Goal: Communication & Community: Participate in discussion

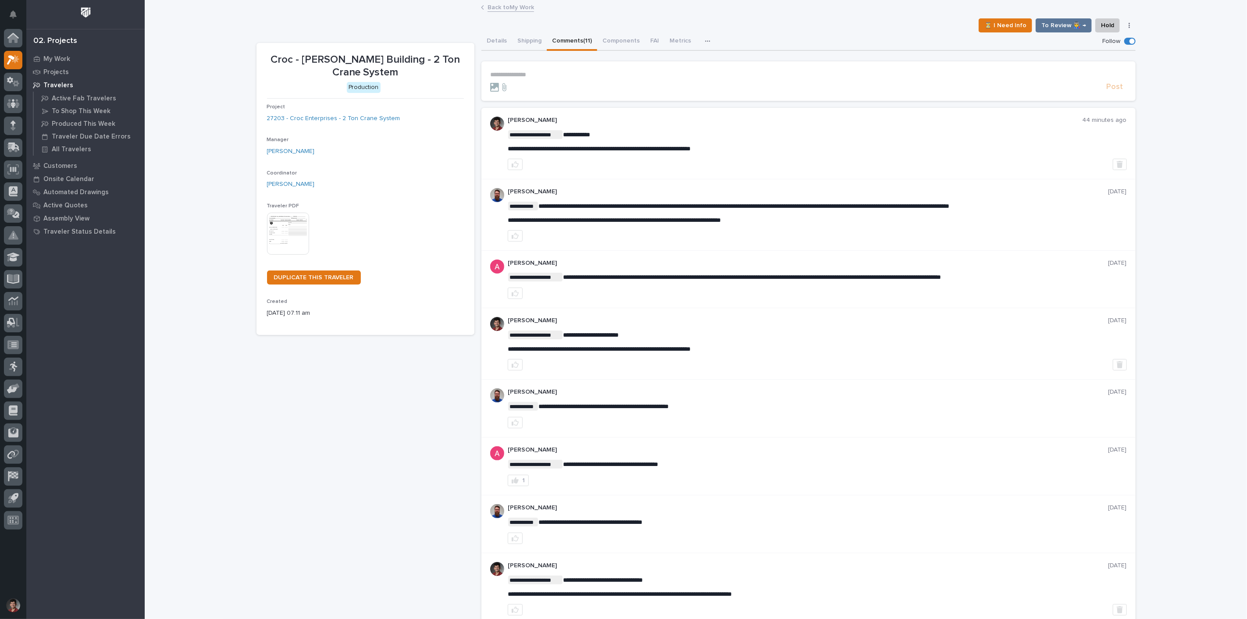
click at [504, 11] on link "Back to My Work" at bounding box center [510, 7] width 46 height 10
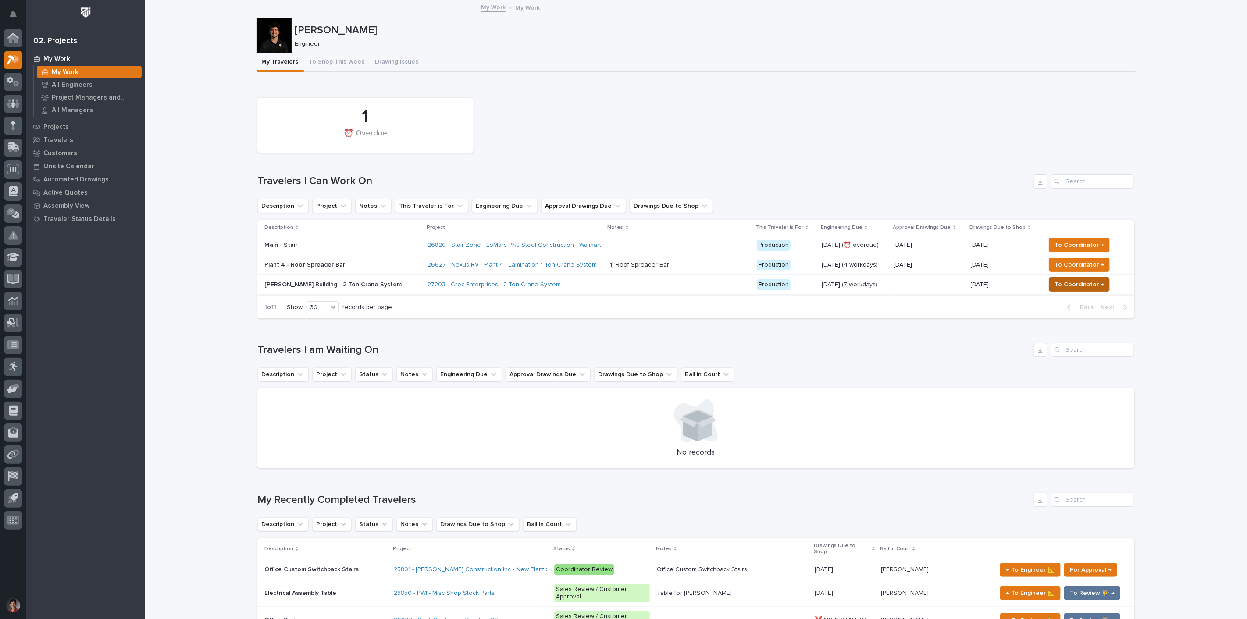
click at [1094, 283] on span "To Coordinator →" at bounding box center [1079, 284] width 50 height 11
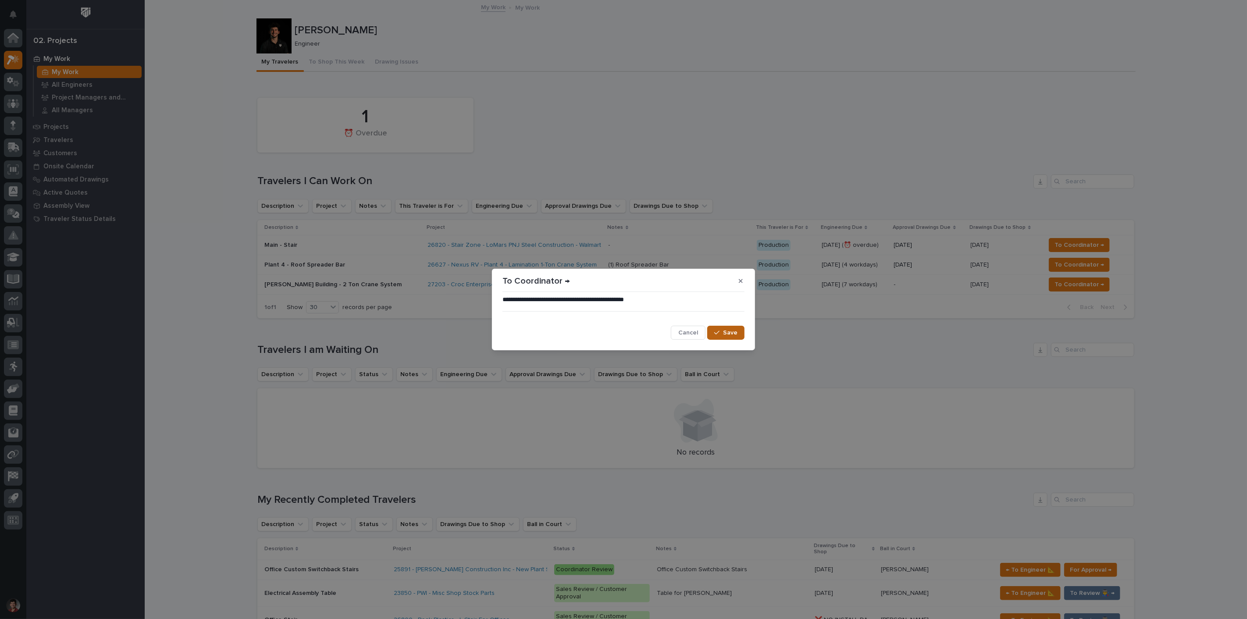
click at [725, 337] on button "Save" at bounding box center [725, 333] width 37 height 14
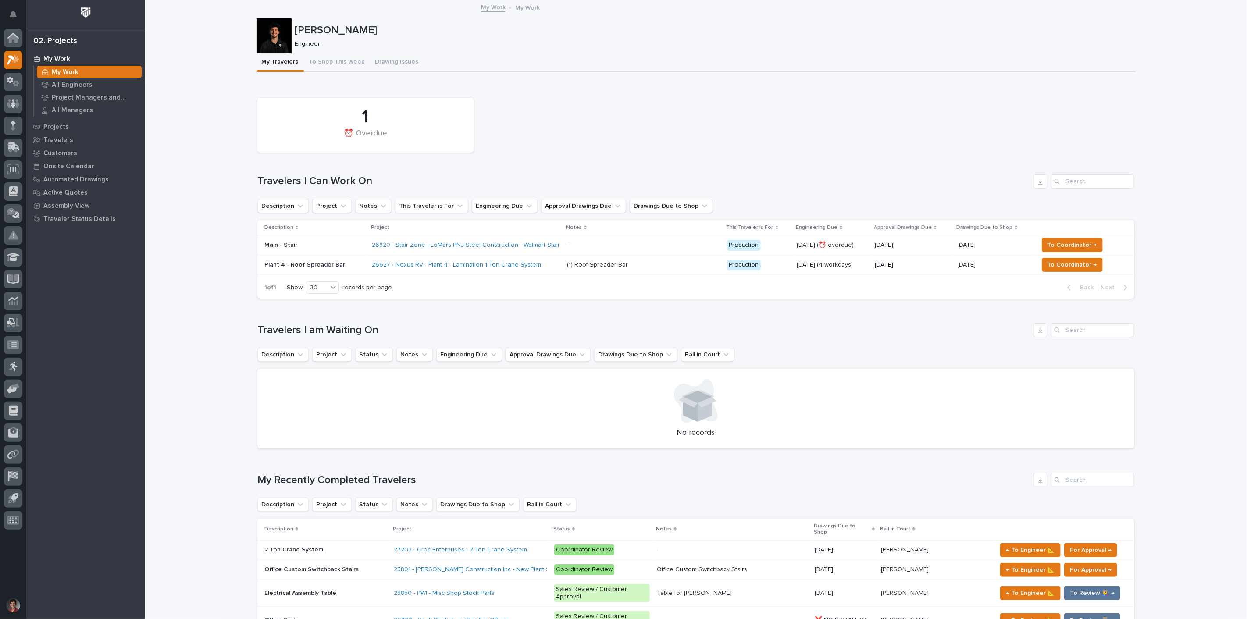
click at [679, 259] on div "(1) Roof Spreader Bar (1) Roof Spreader Bar" at bounding box center [643, 265] width 153 height 14
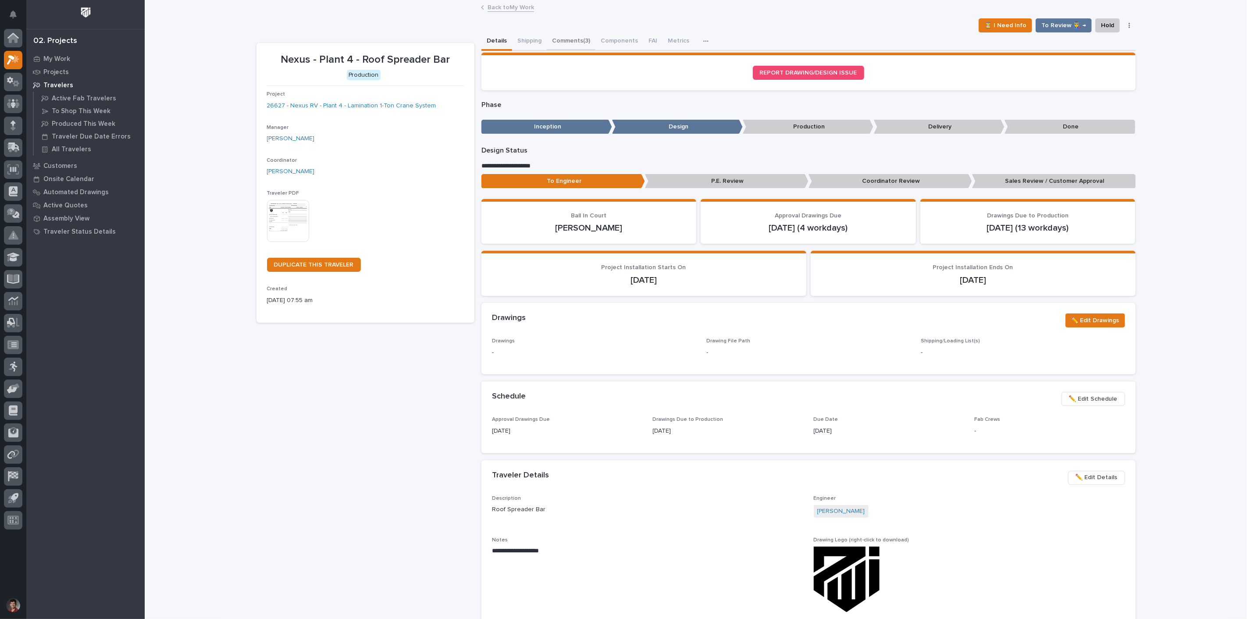
click at [576, 40] on button "Comments (3)" at bounding box center [571, 41] width 49 height 18
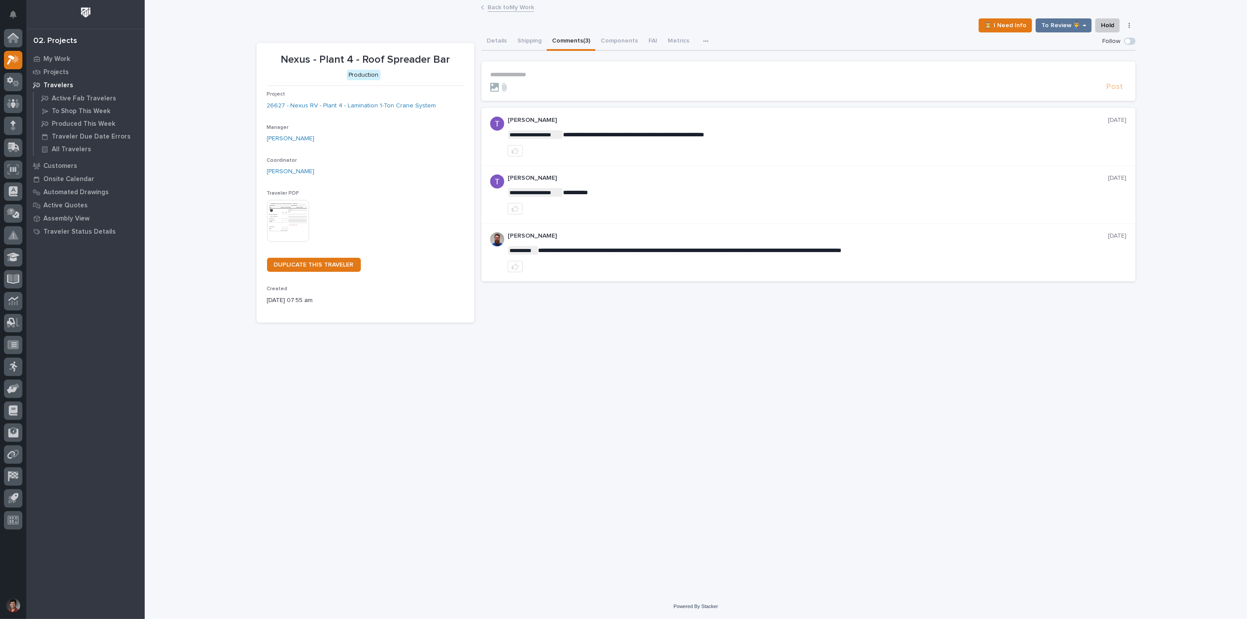
click at [526, 69] on section "**********" at bounding box center [808, 80] width 654 height 39
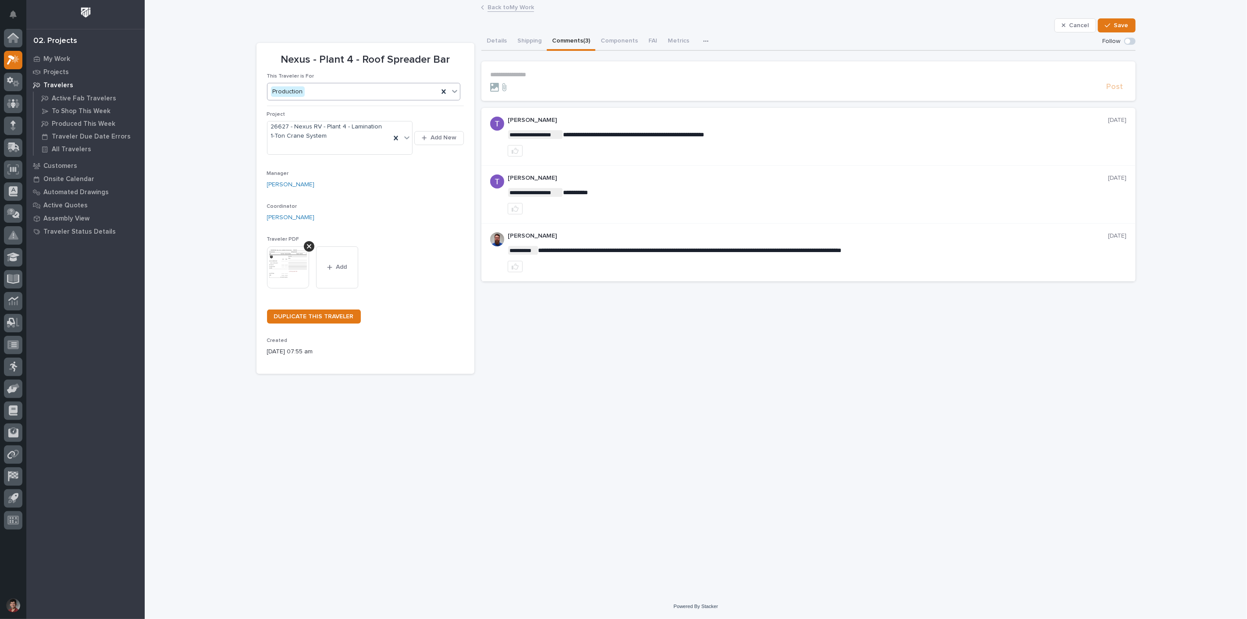
click at [450, 92] on icon at bounding box center [454, 91] width 9 height 9
click at [446, 92] on icon at bounding box center [443, 91] width 9 height 9
click at [604, 68] on section "**********" at bounding box center [808, 80] width 654 height 39
click at [535, 36] on button "Shipping" at bounding box center [529, 41] width 35 height 18
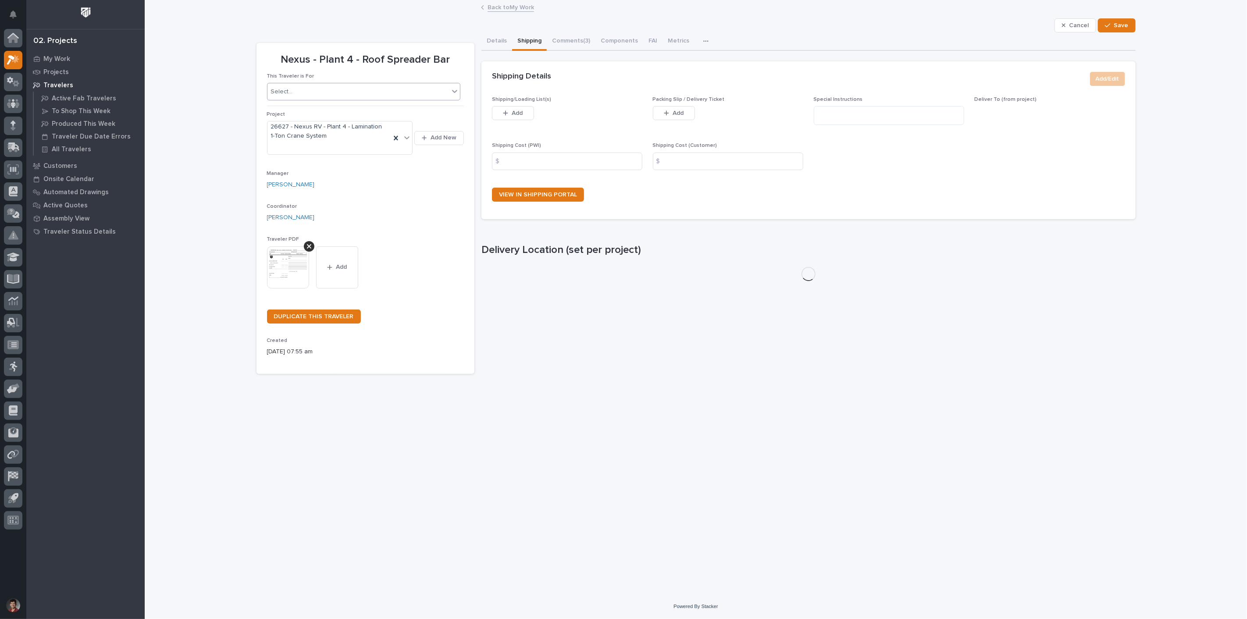
click at [494, 36] on button "Details" at bounding box center [496, 41] width 31 height 18
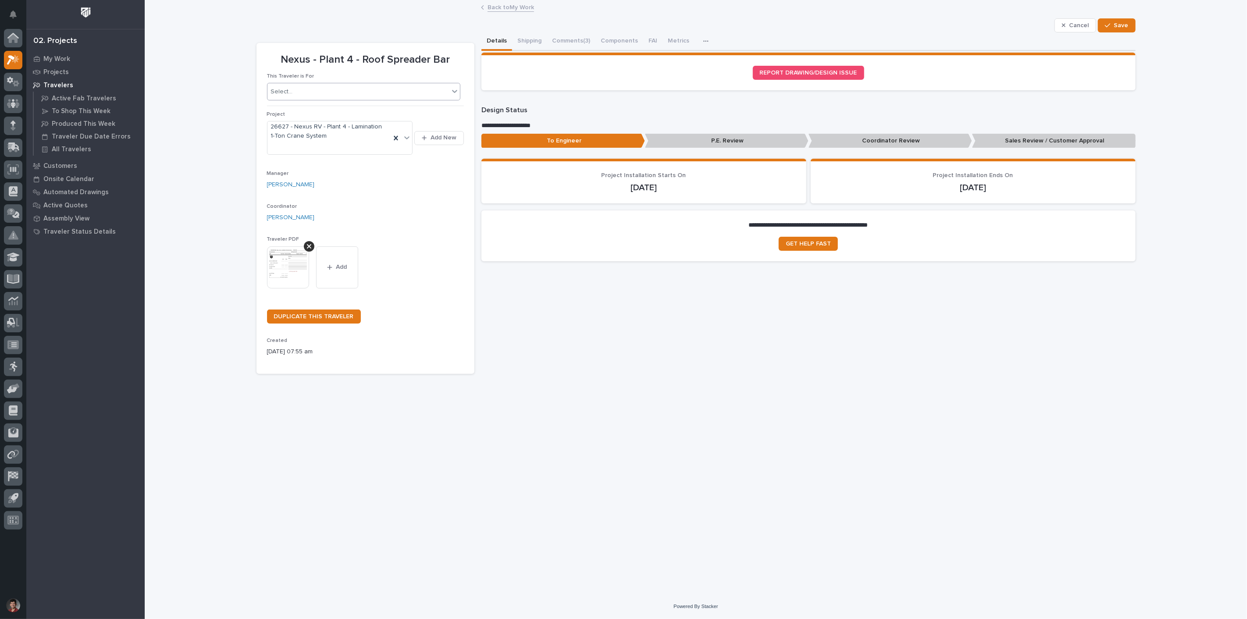
click at [493, 3] on link "Back to My Work" at bounding box center [510, 7] width 46 height 10
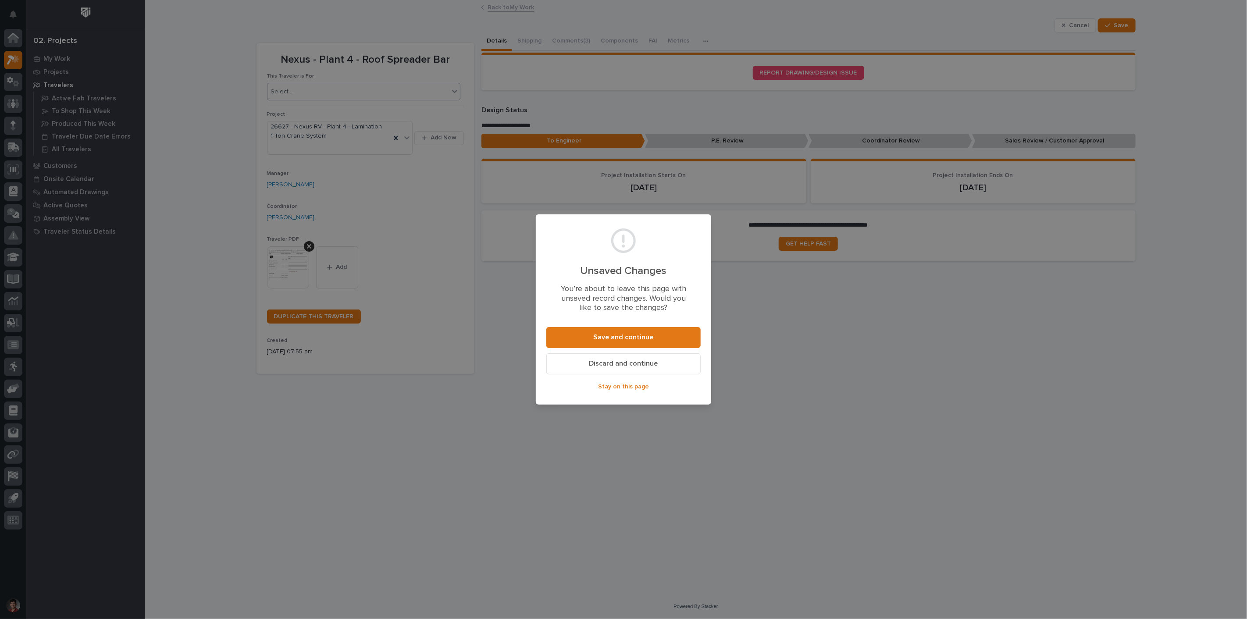
click at [646, 367] on span "Discard and continue" at bounding box center [623, 363] width 69 height 9
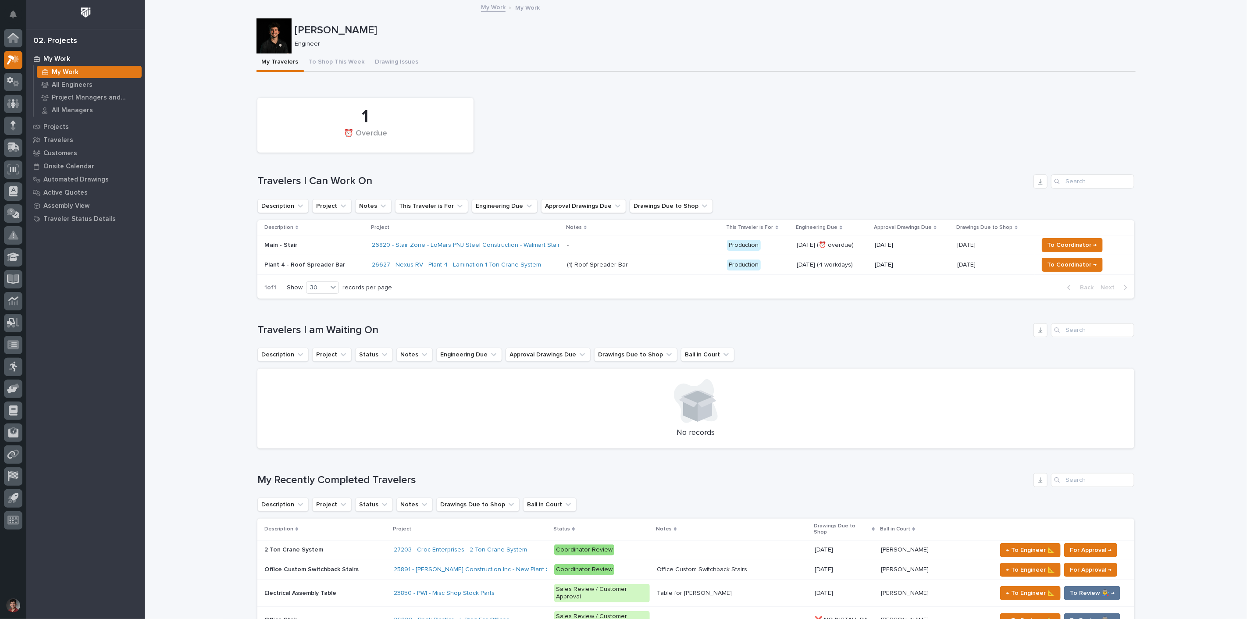
click at [348, 260] on div "Plant 4 - Roof Spreader Bar" at bounding box center [314, 264] width 100 height 9
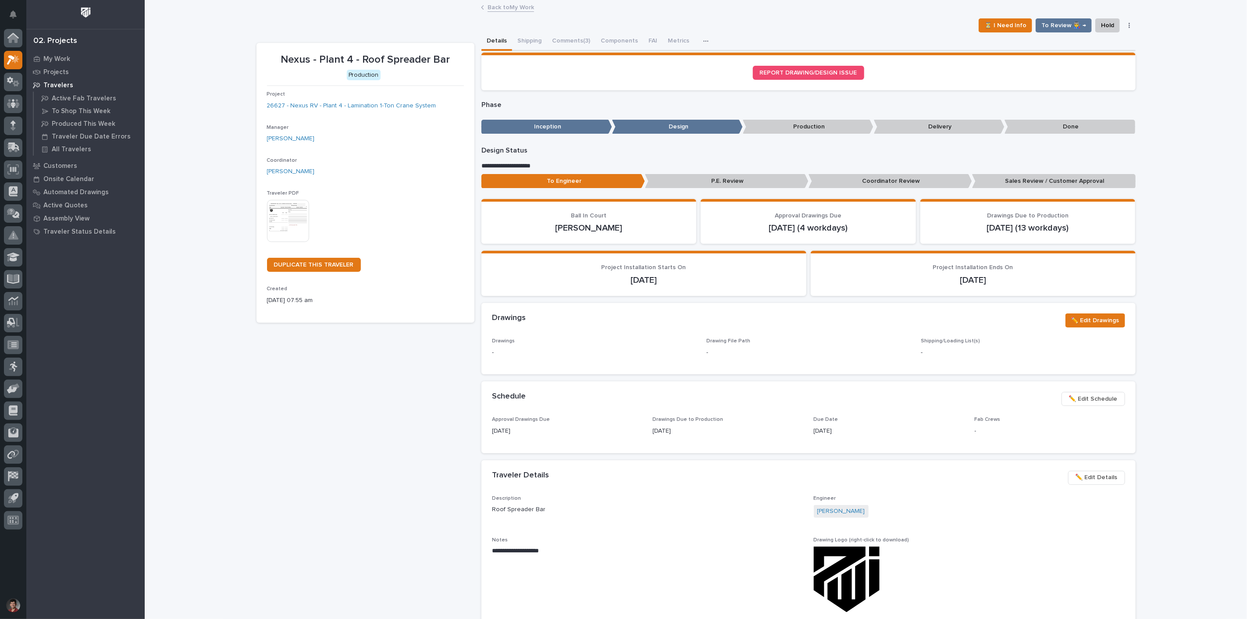
click at [560, 38] on button "Comments (3)" at bounding box center [571, 41] width 49 height 18
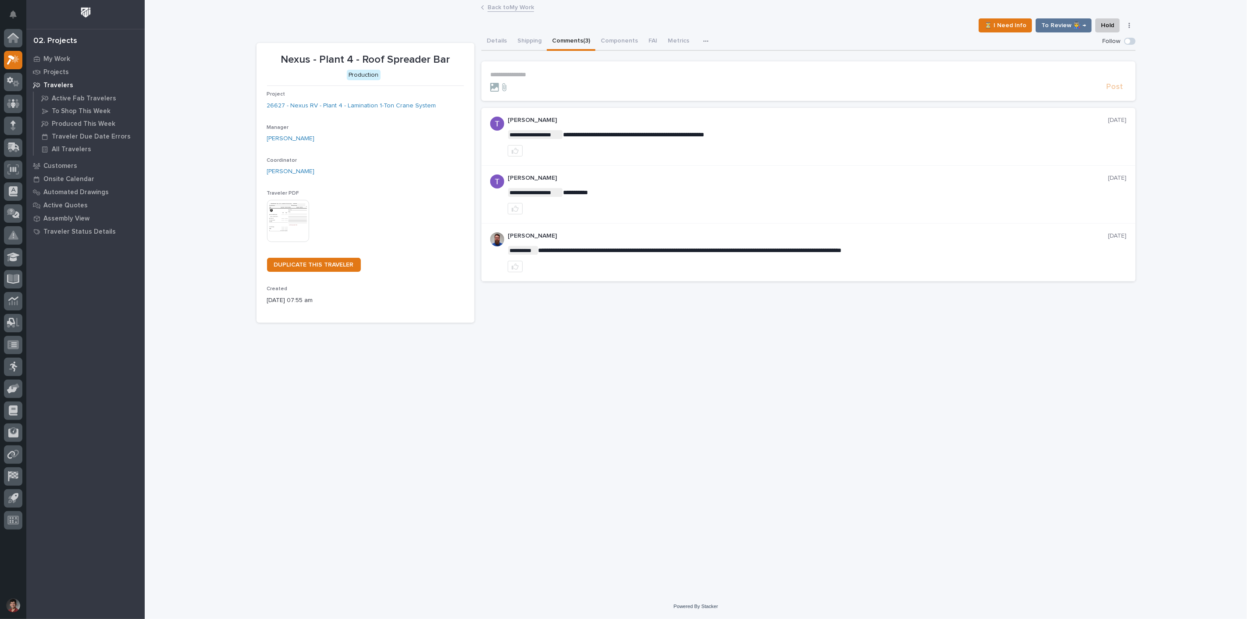
click at [519, 75] on p "**********" at bounding box center [808, 74] width 637 height 7
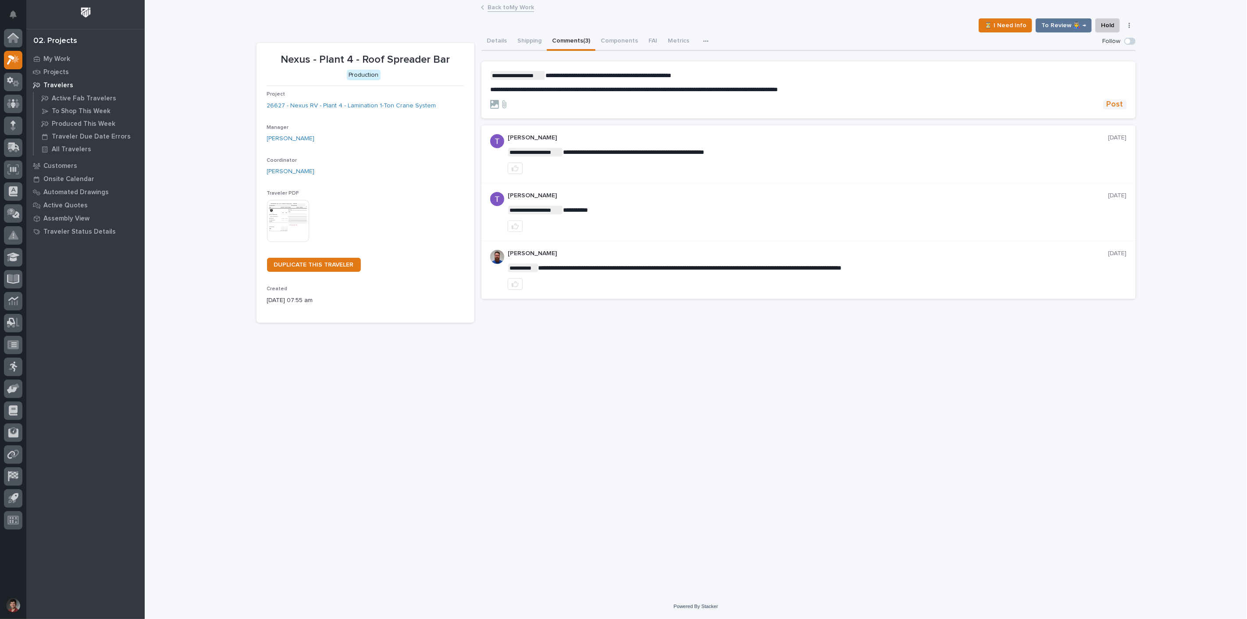
click at [1120, 107] on span "Post" at bounding box center [1114, 105] width 17 height 10
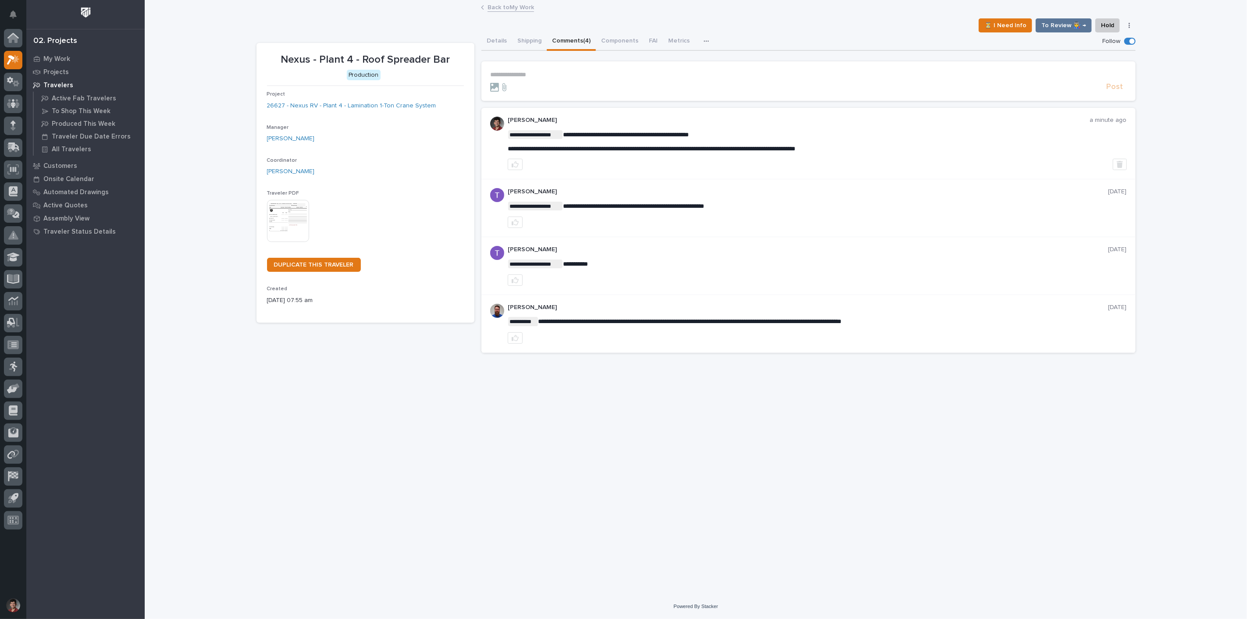
click at [520, 7] on link "Back to My Work" at bounding box center [510, 7] width 46 height 10
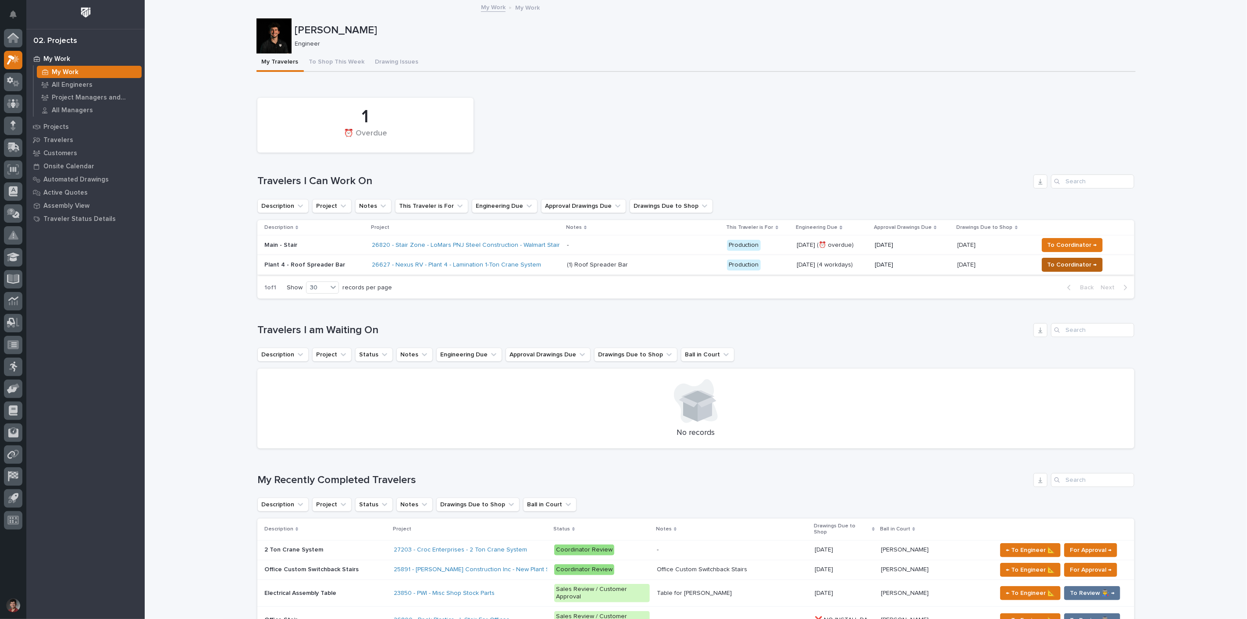
click at [1071, 263] on span "To Coordinator →" at bounding box center [1072, 265] width 50 height 11
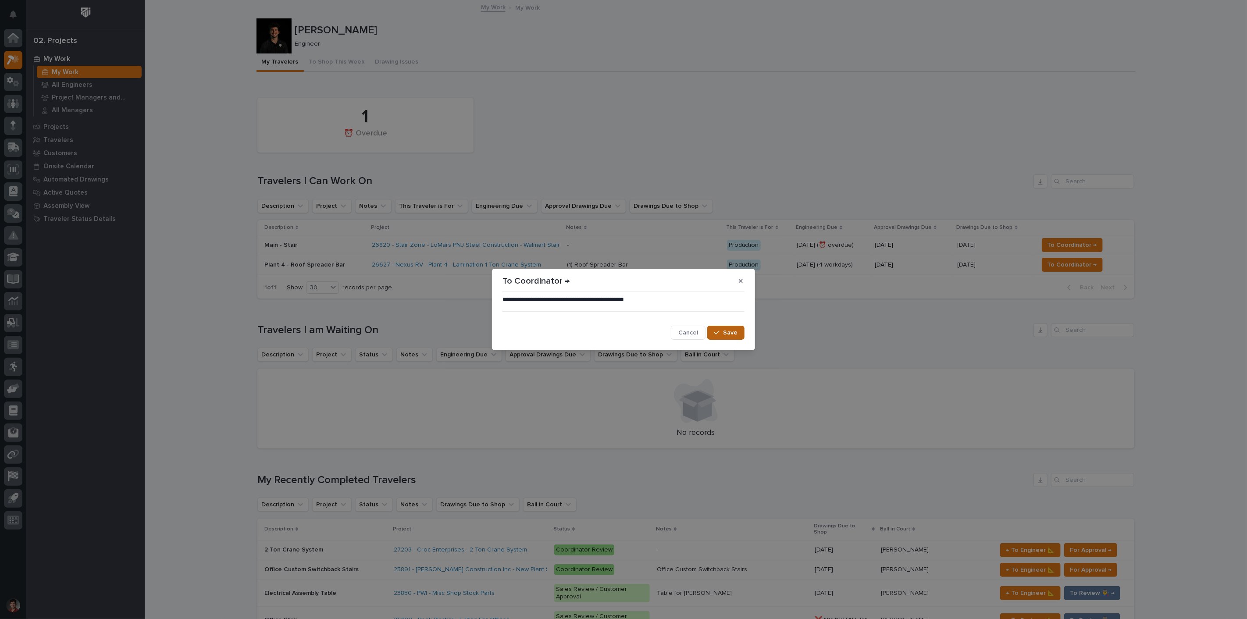
click at [733, 330] on span "Save" at bounding box center [730, 333] width 14 height 8
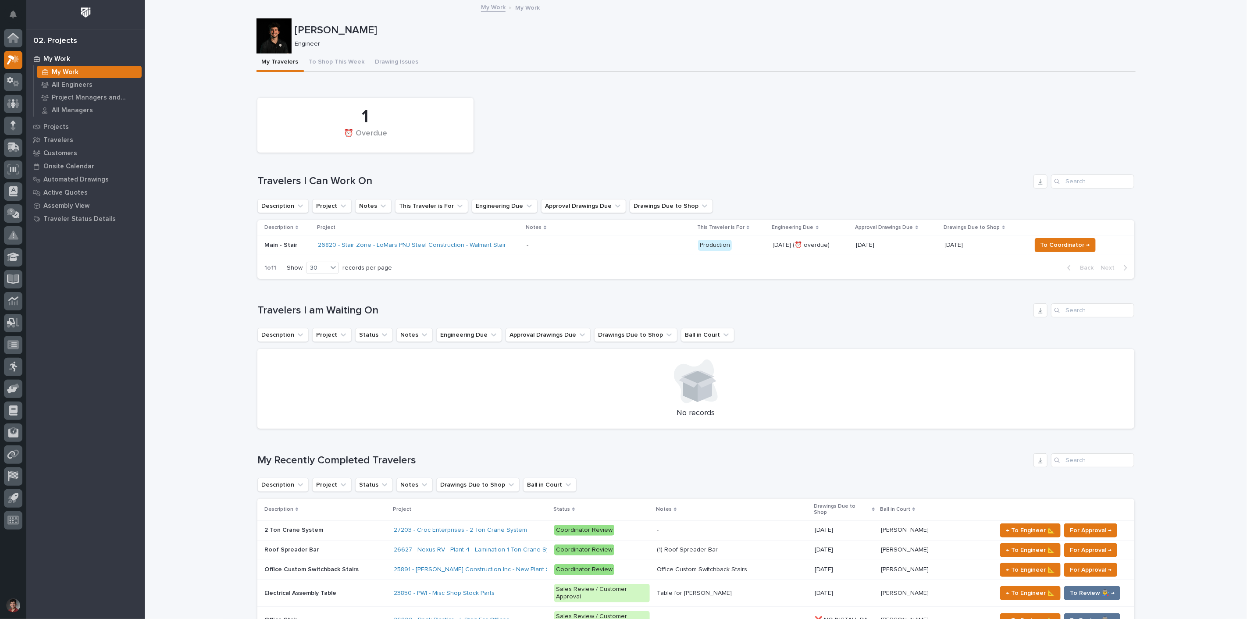
click at [627, 86] on div "Loading... Saving… 1 ⏰ Overdue Travelers I Can Work On Description Project Note…" at bounding box center [695, 184] width 877 height 204
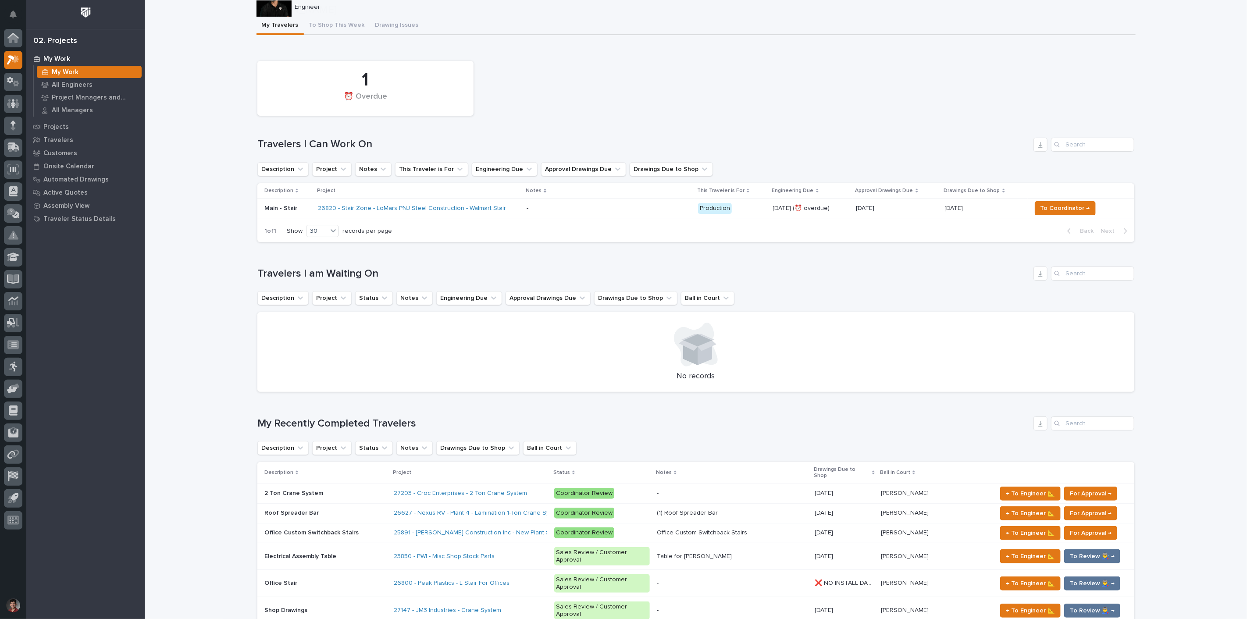
scroll to position [97, 0]
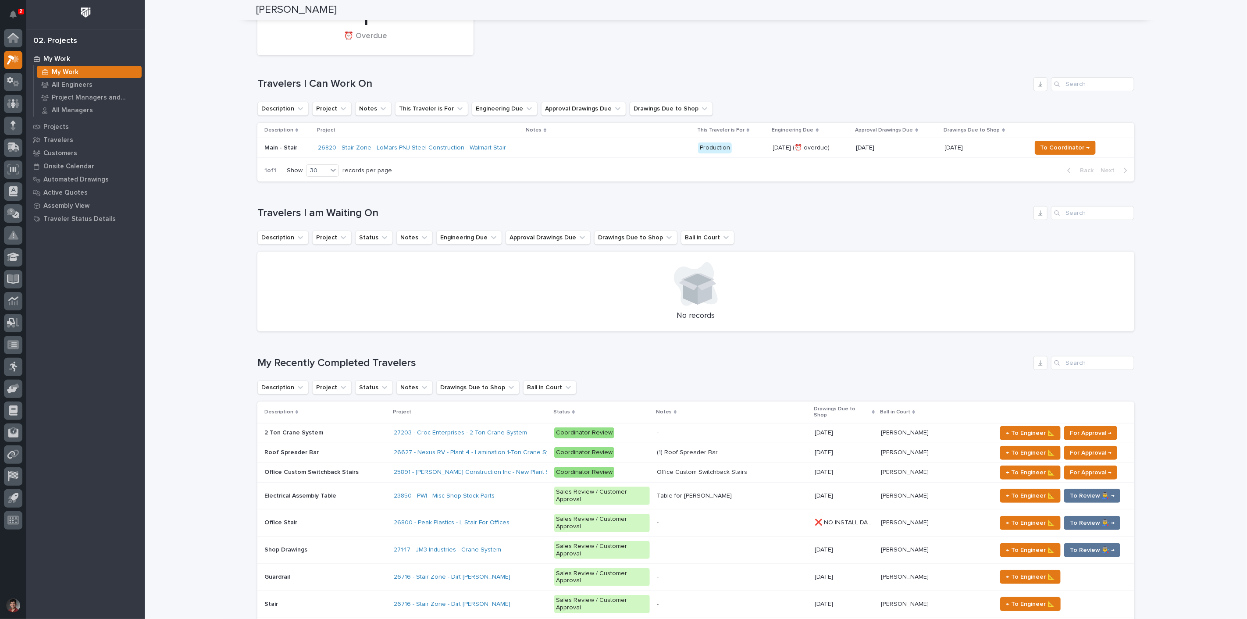
drag, startPoint x: 17, startPoint y: 15, endPoint x: 86, endPoint y: 41, distance: 74.3
click at [17, 15] on button "Notifications" at bounding box center [13, 14] width 18 height 18
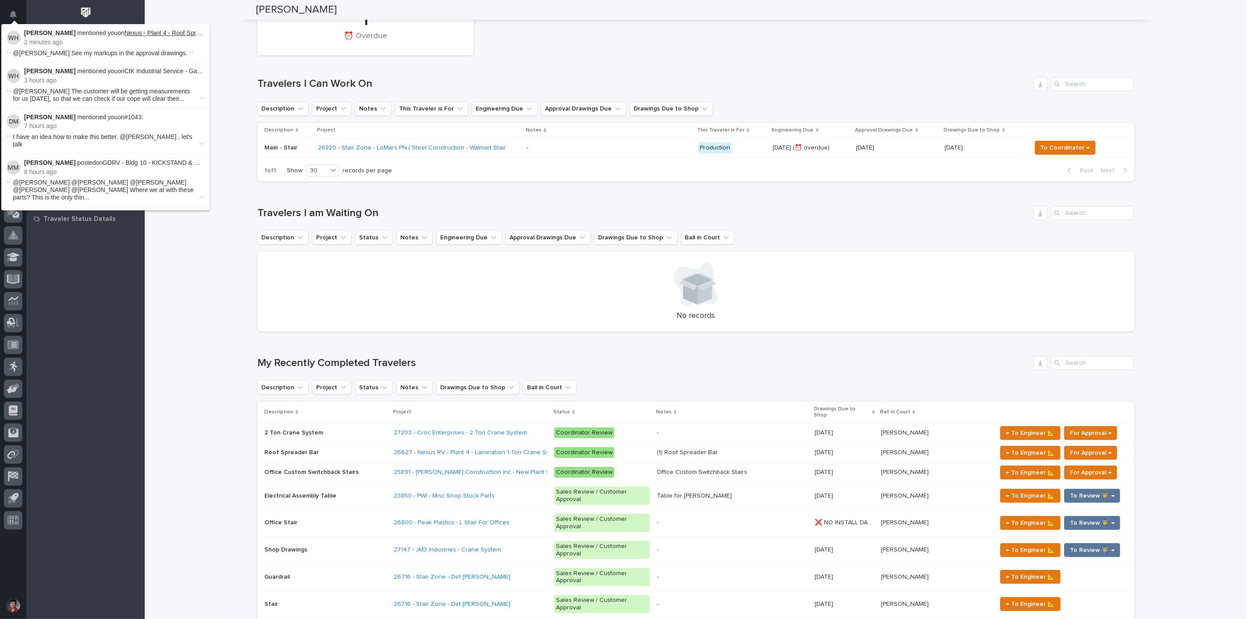
click at [159, 32] on link "Nexus - Plant 4 - Roof Spreader Bar" at bounding box center [173, 32] width 99 height 7
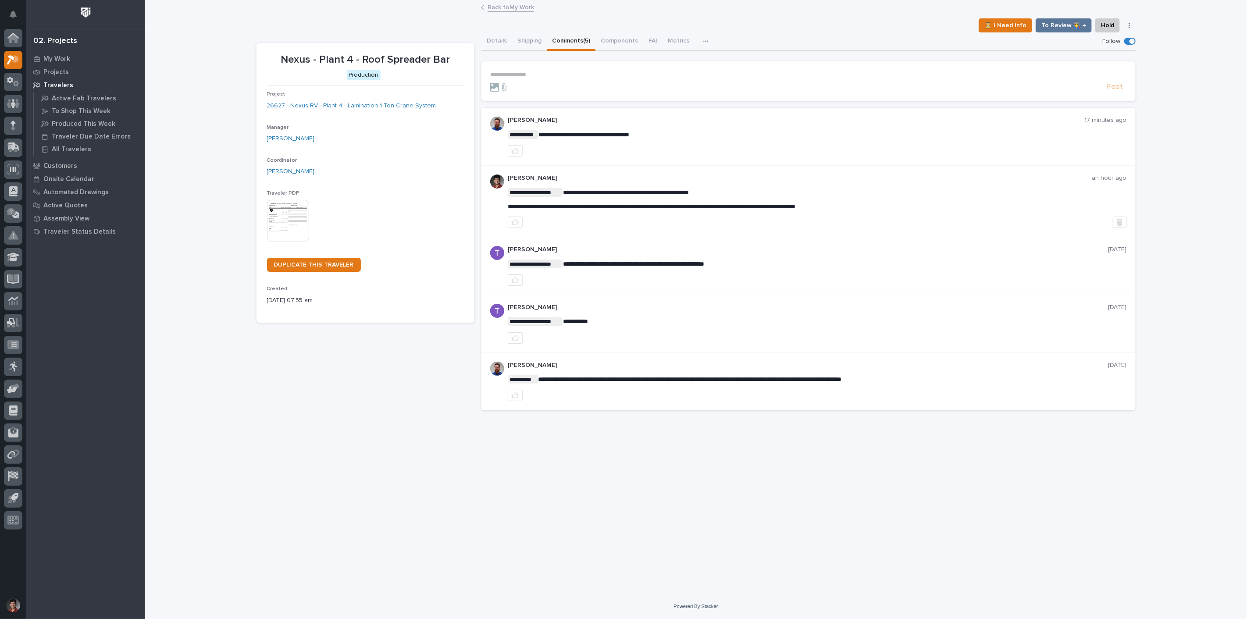
click at [561, 73] on p "**********" at bounding box center [808, 74] width 637 height 7
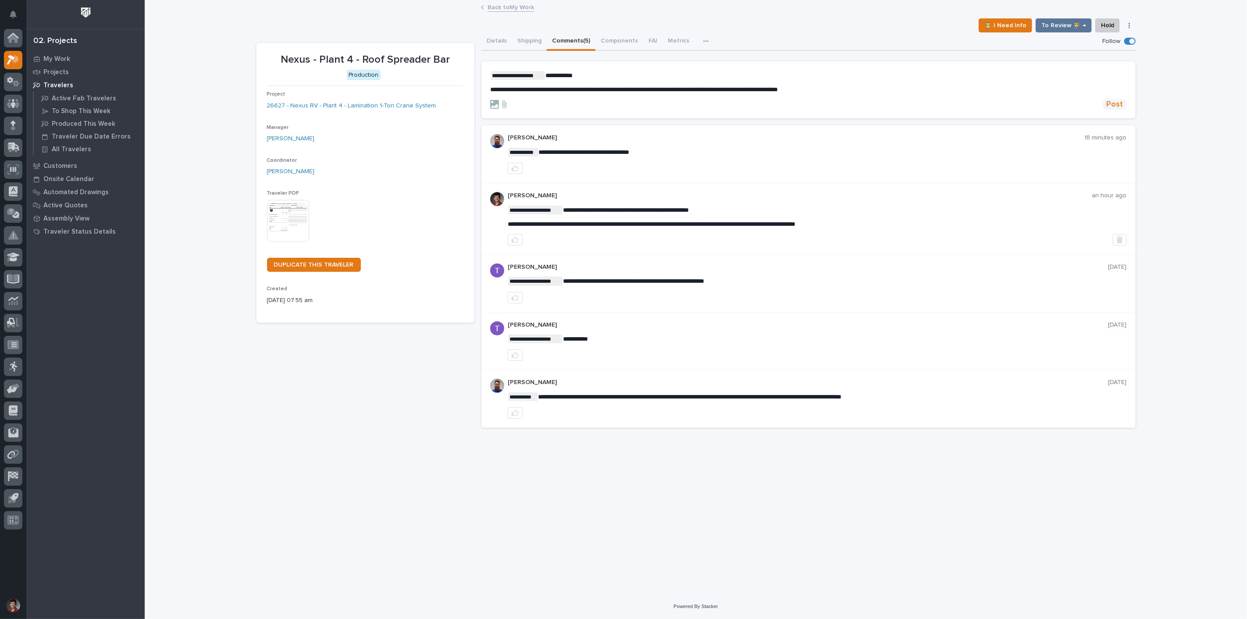
click at [1119, 102] on span "Post" at bounding box center [1114, 105] width 17 height 10
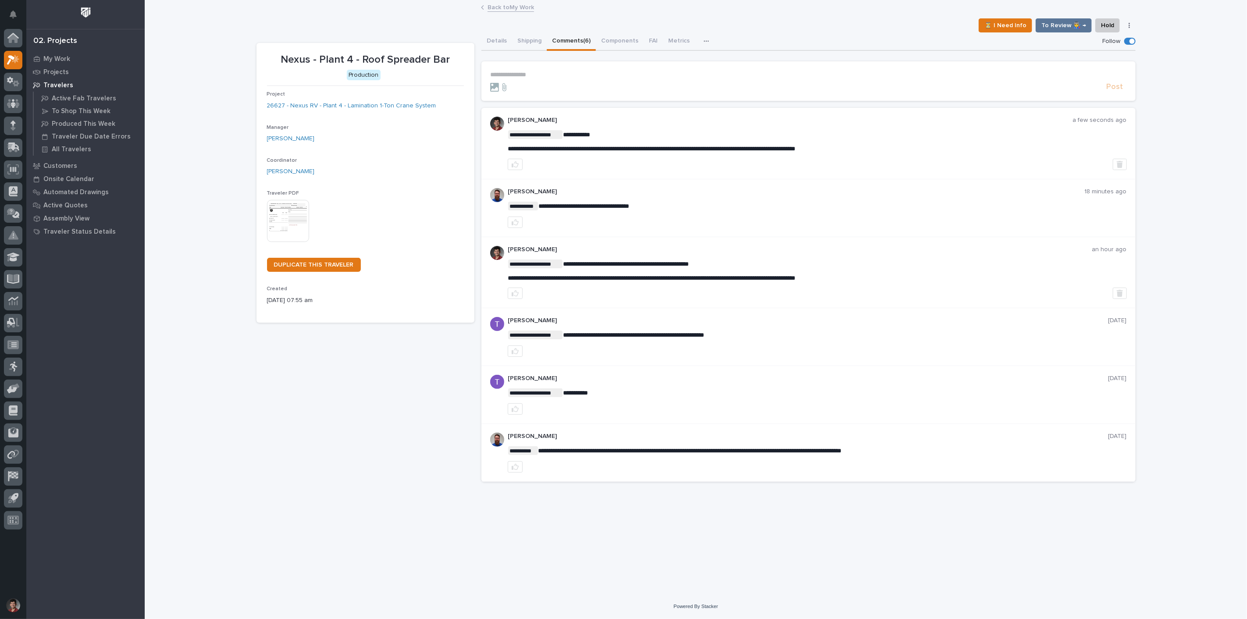
click at [516, 8] on link "Back to My Work" at bounding box center [510, 7] width 46 height 10
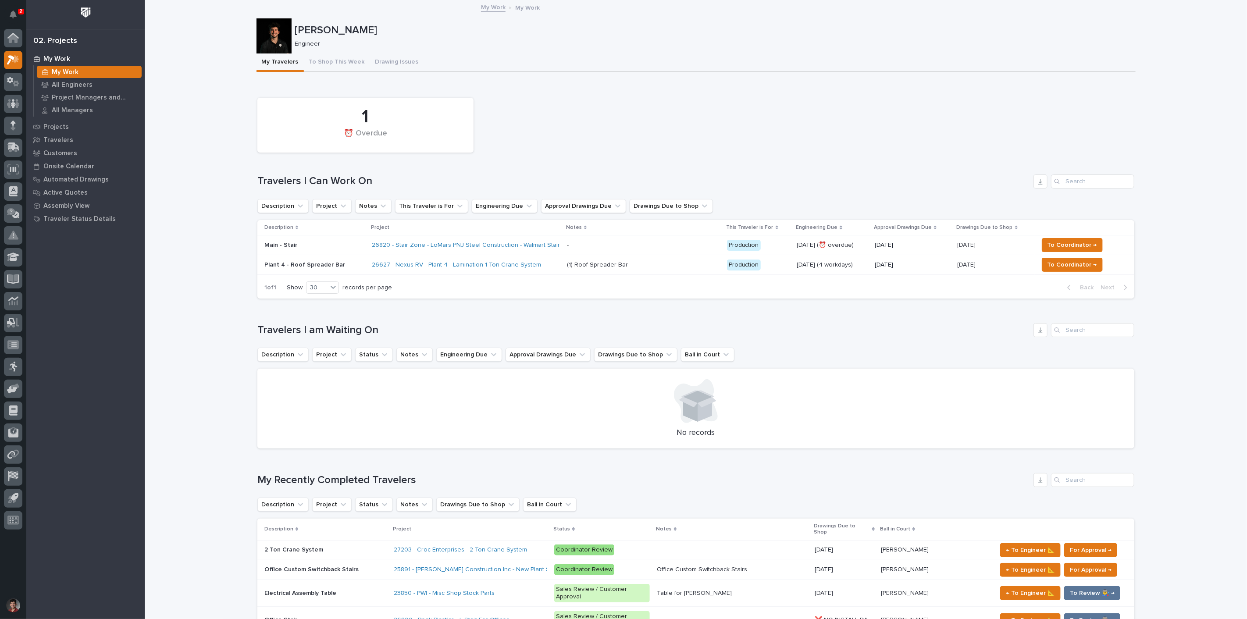
click at [11, 11] on icon "Notifications" at bounding box center [13, 15] width 7 height 8
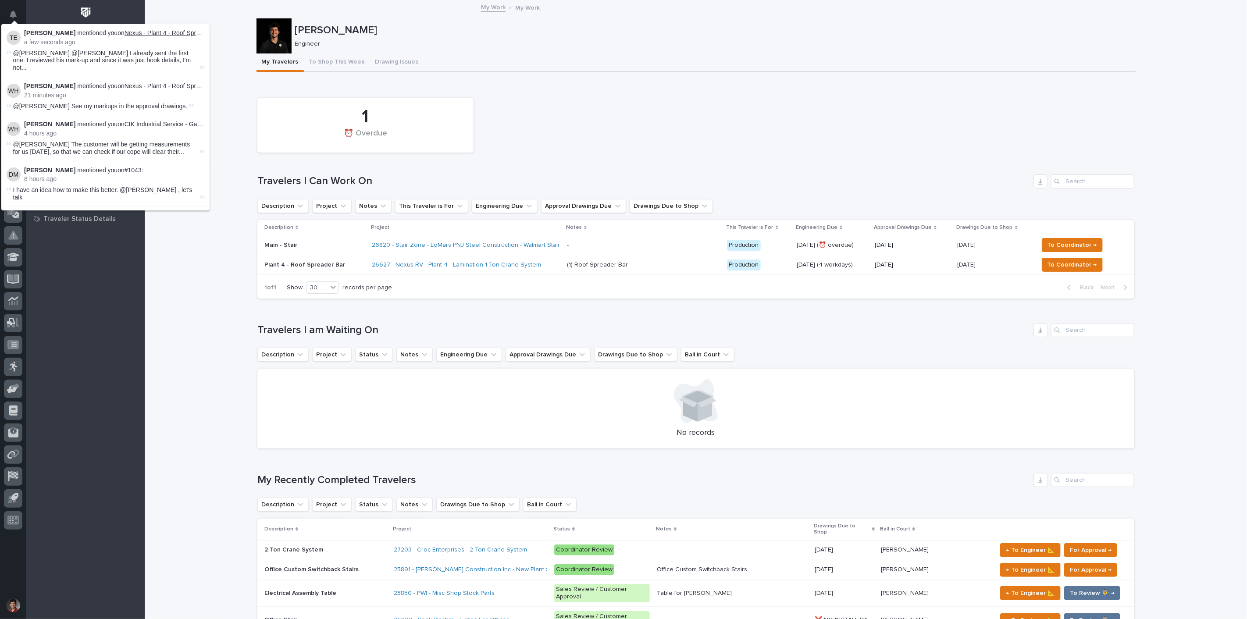
click at [170, 36] on link "Nexus - Plant 4 - Roof Spreader Bar" at bounding box center [173, 32] width 99 height 7
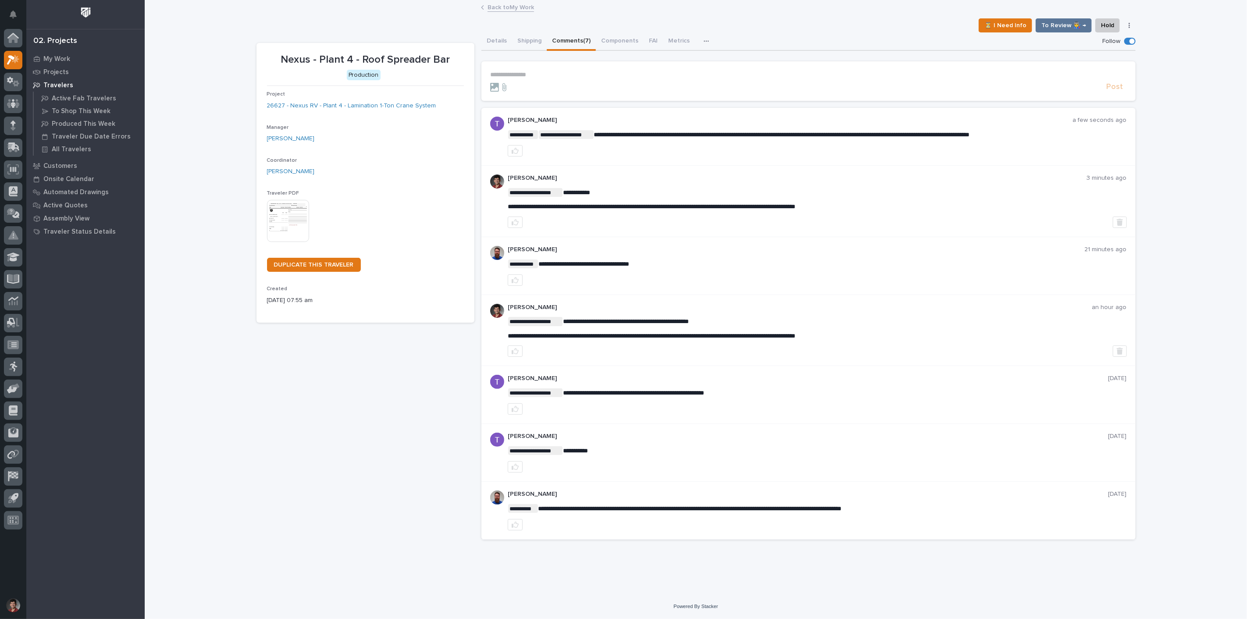
click at [515, 5] on link "Back to My Work" at bounding box center [510, 7] width 46 height 10
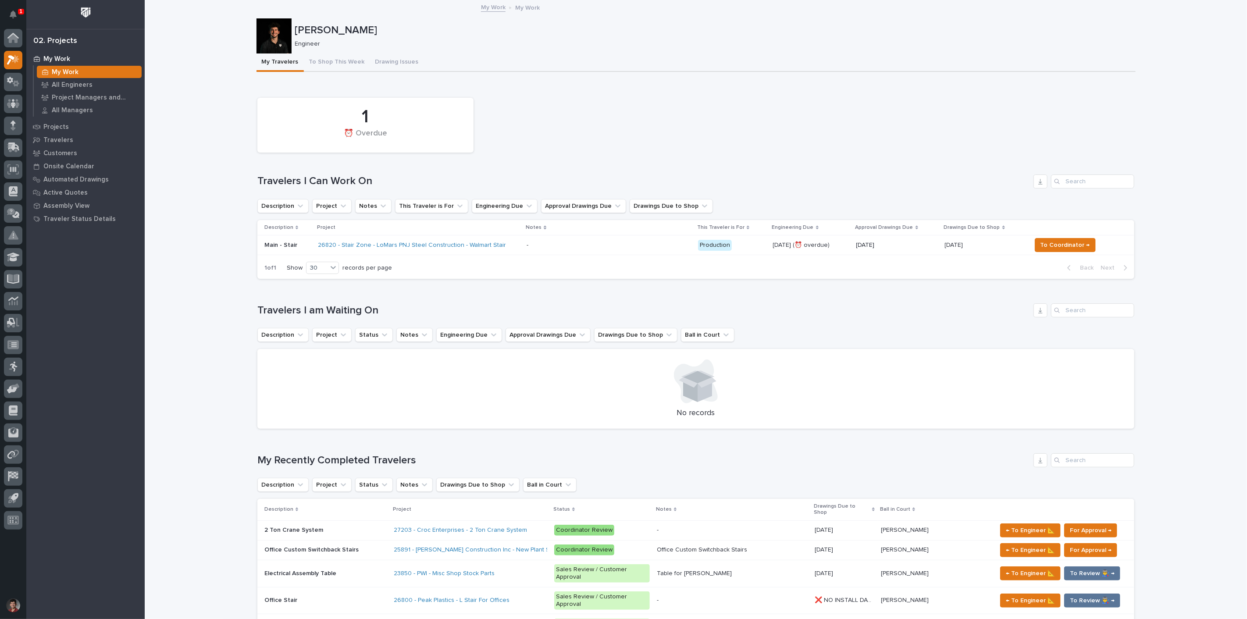
click at [20, 11] on p "1" at bounding box center [20, 11] width 3 height 6
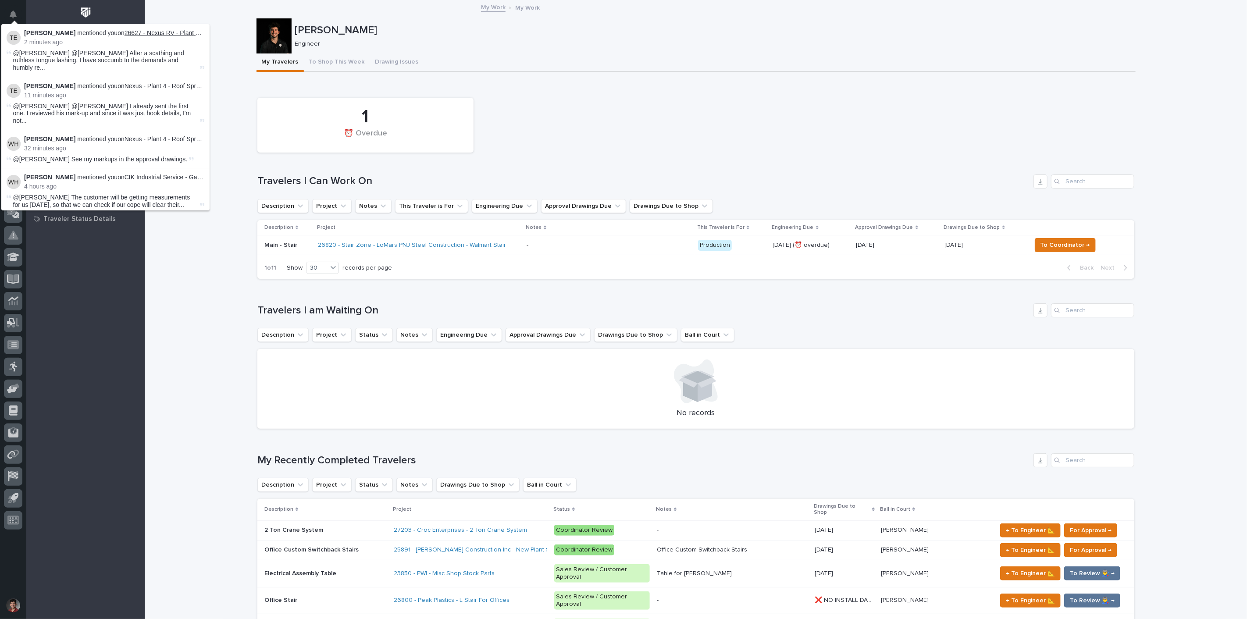
click at [168, 33] on link "26627 - Nexus RV - Plant 4 - Lamination 1-Ton Crane System" at bounding box center [208, 32] width 168 height 7
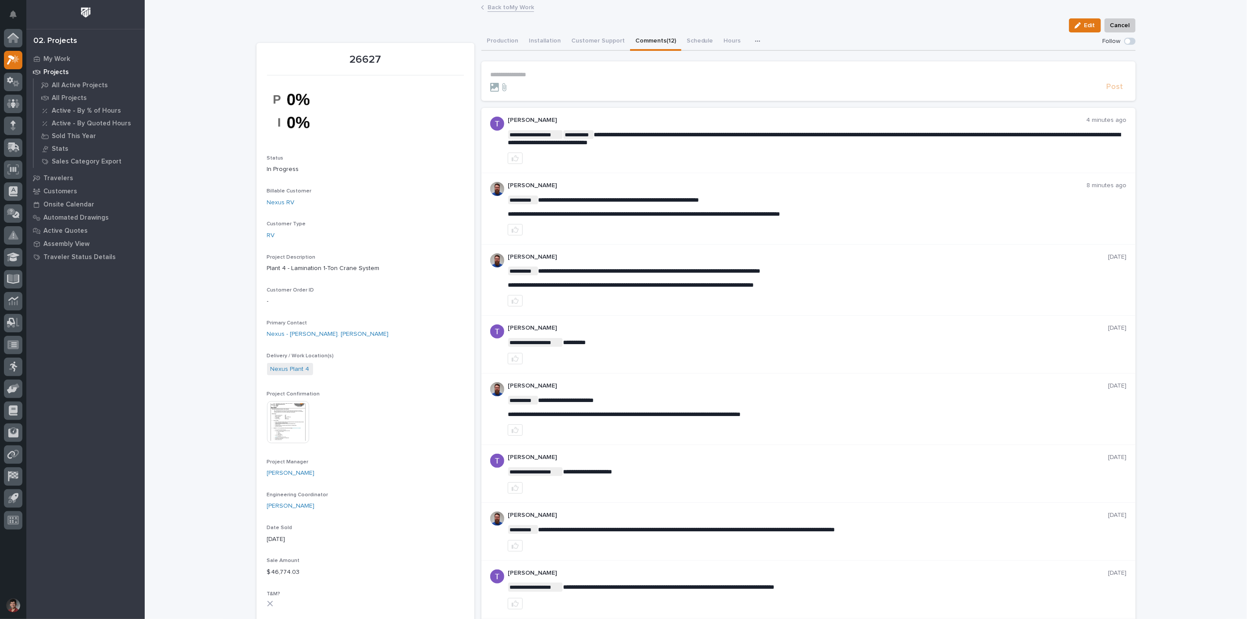
click at [511, 9] on link "Back to My Work" at bounding box center [510, 7] width 46 height 10
